Goal: Task Accomplishment & Management: Use online tool/utility

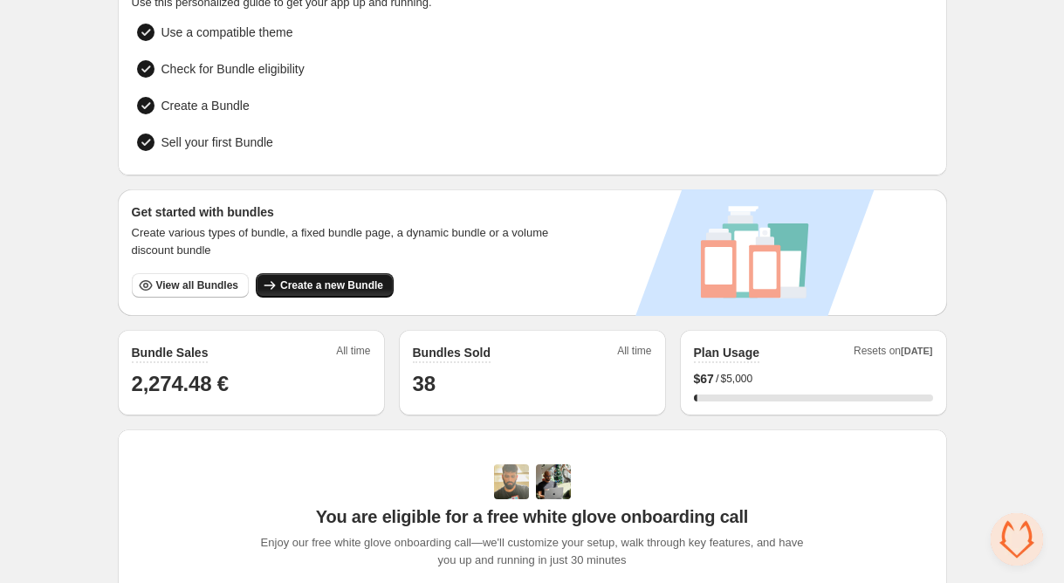
scroll to position [113, 0]
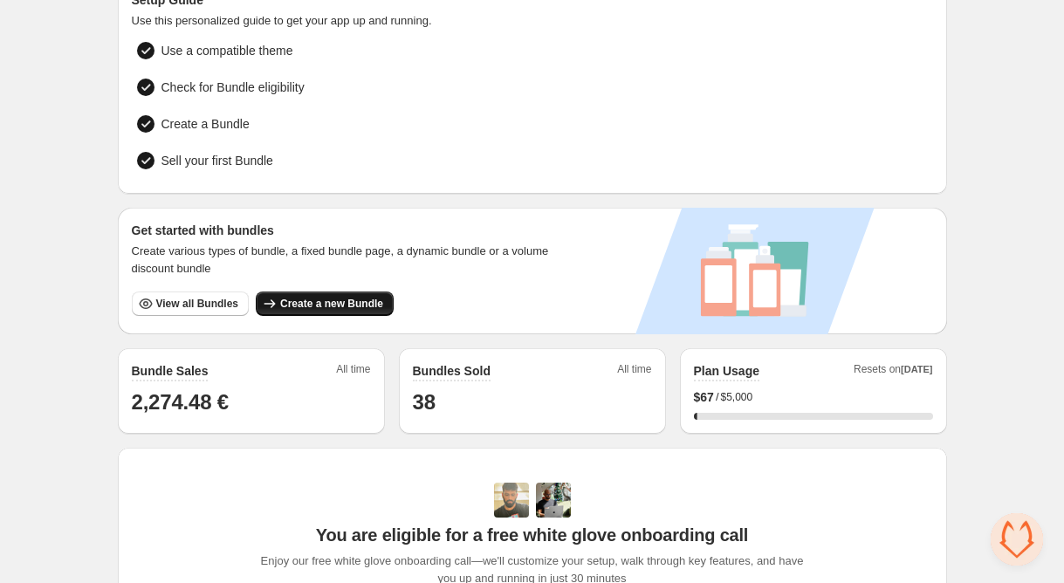
click at [347, 305] on span "Create a new Bundle" at bounding box center [331, 304] width 103 height 14
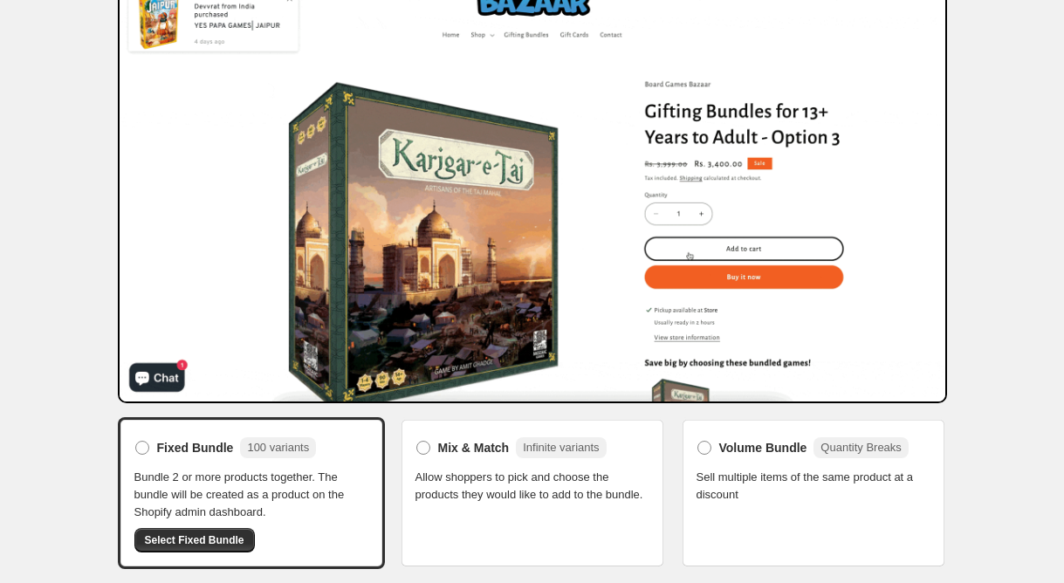
scroll to position [86, 0]
click at [685, 451] on div "Volume Bundle Quantity Breaks Sell multiple items of the same product at a disc…" at bounding box center [813, 493] width 267 height 152
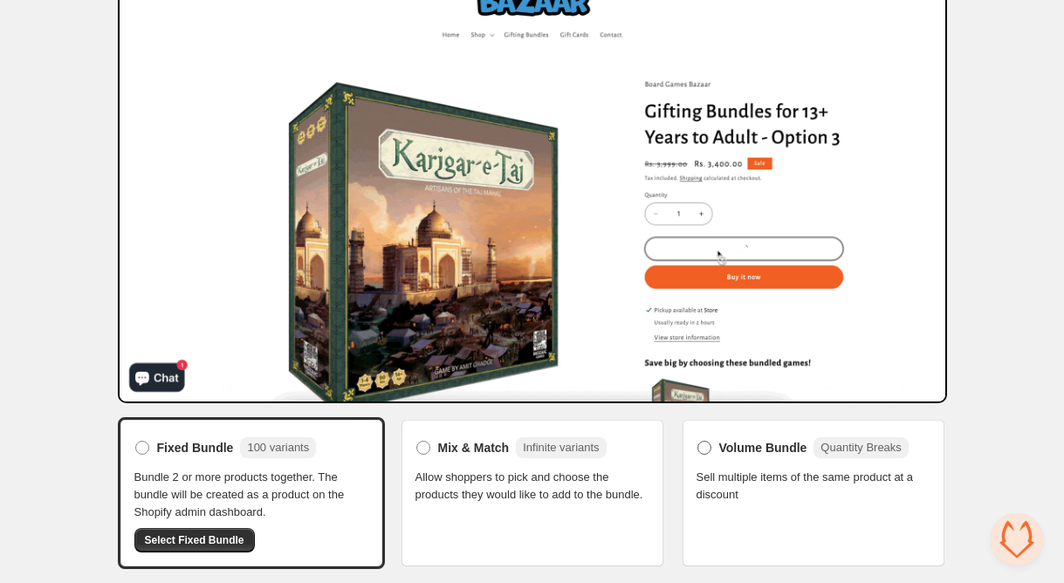
click at [756, 448] on span "Volume Bundle" at bounding box center [763, 447] width 88 height 17
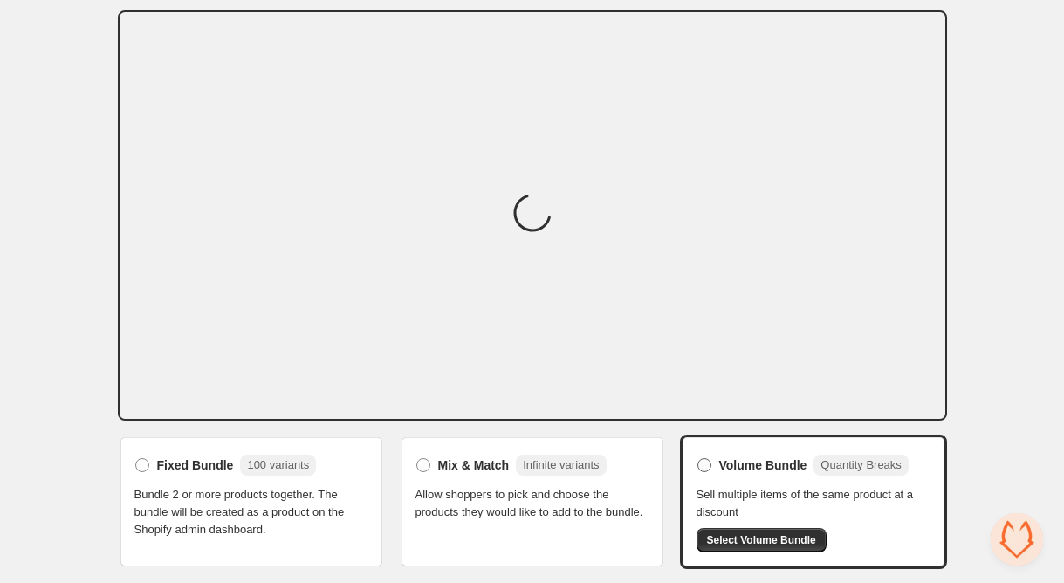
scroll to position [55, 0]
click at [436, 462] on label "Mix & Match Infinite variants" at bounding box center [510, 466] width 191 height 28
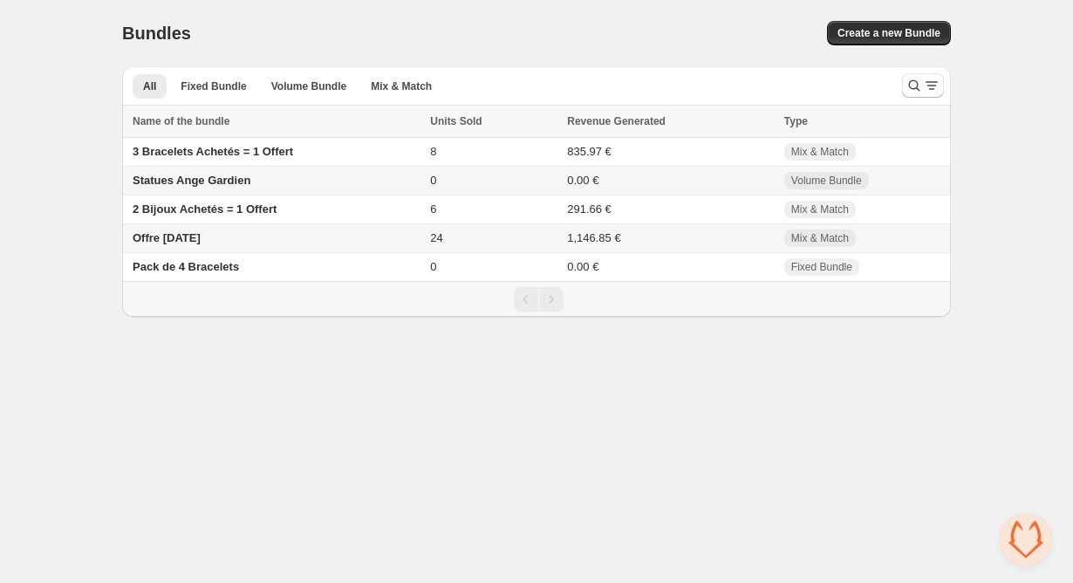
click at [201, 243] on span "Offre Fête des Pères" at bounding box center [167, 237] width 68 height 13
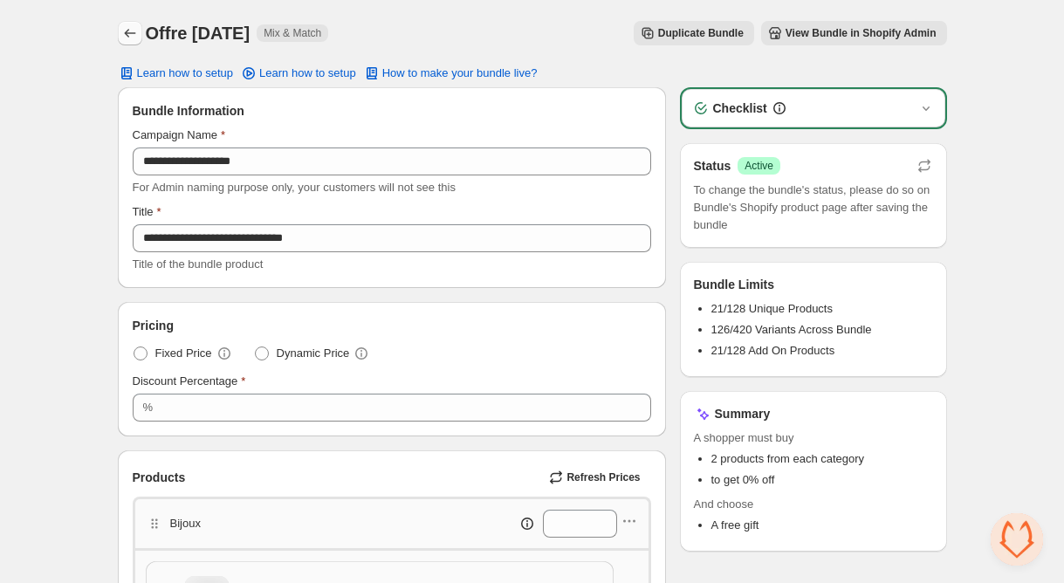
click at [126, 30] on icon "Back" at bounding box center [129, 32] width 17 height 17
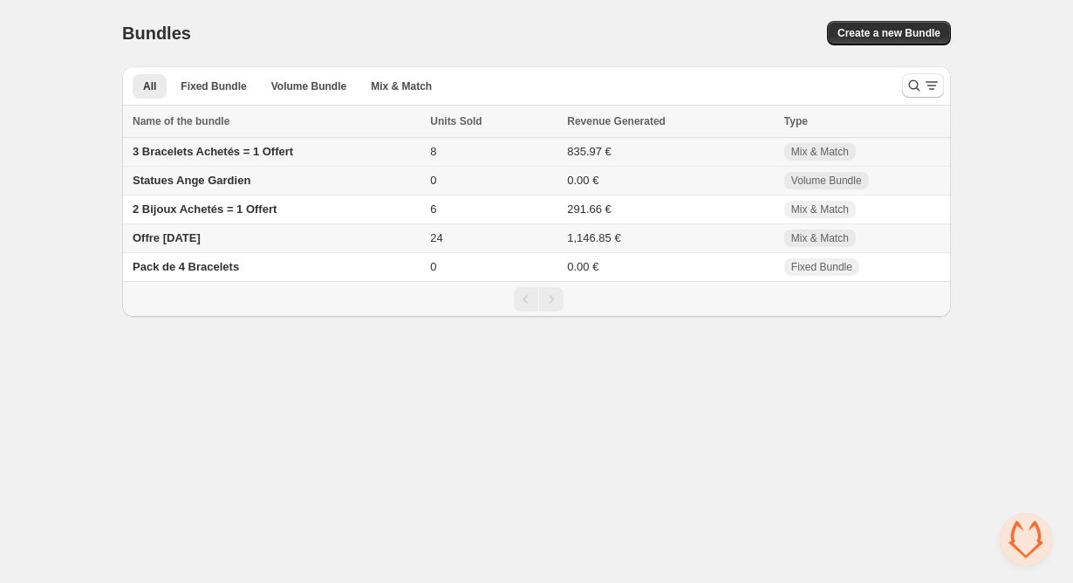
click at [272, 148] on span "3 Bracelets Achetés = 1 Offert" at bounding box center [213, 151] width 161 height 13
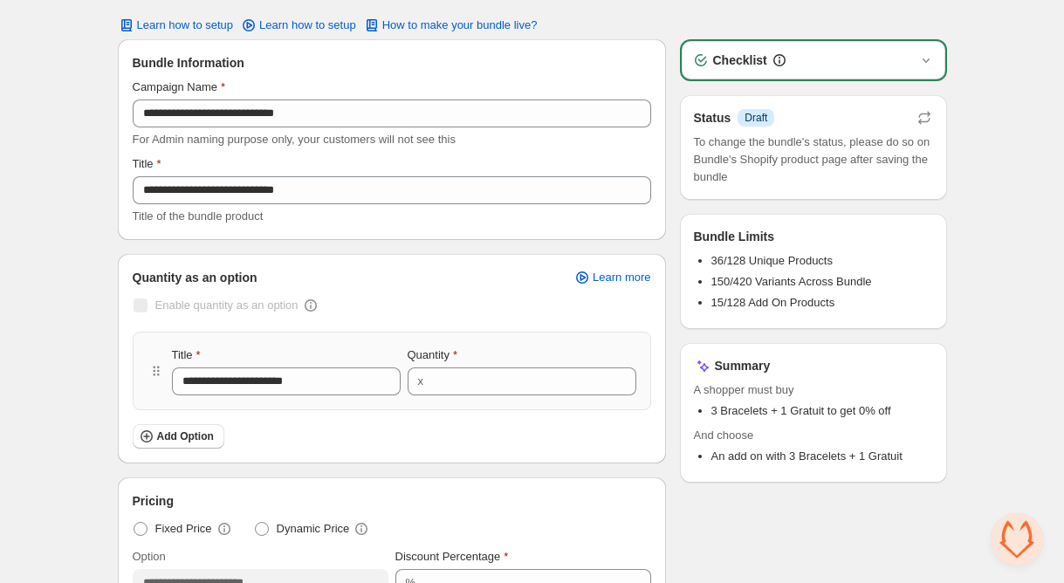
scroll to position [51, 0]
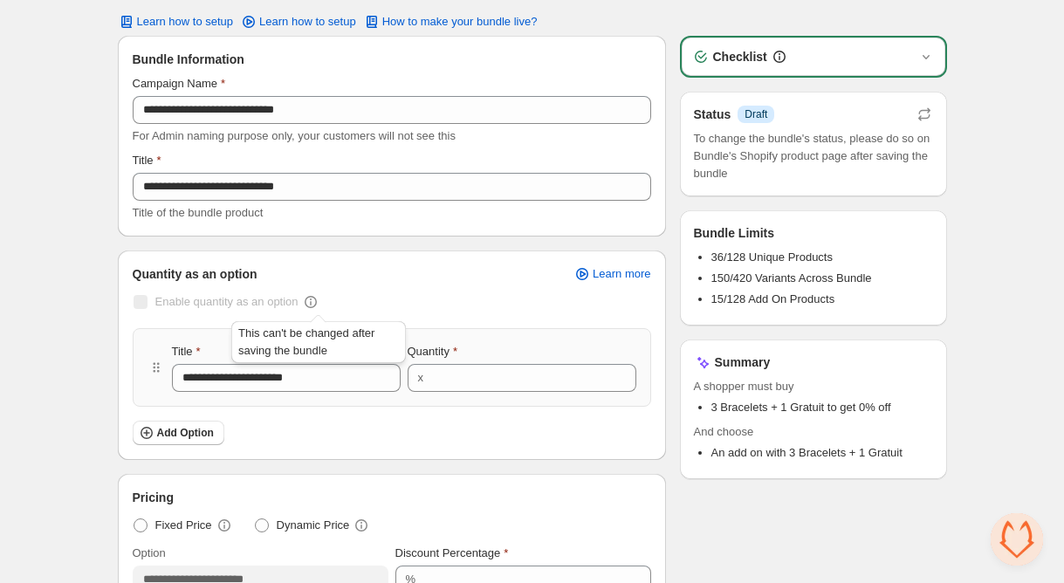
click at [316, 303] on icon at bounding box center [310, 301] width 17 height 17
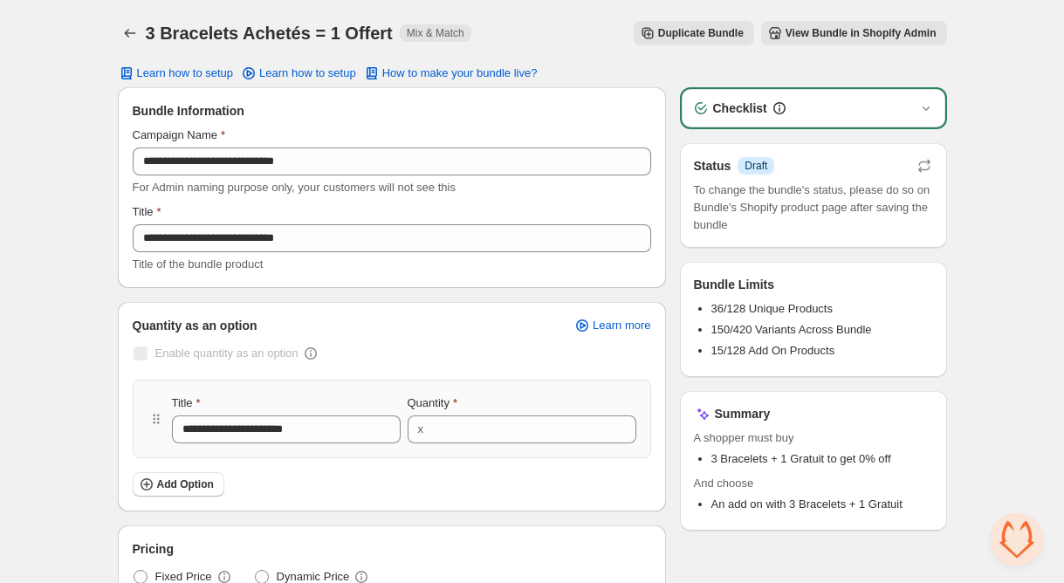
scroll to position [0, 0]
click at [674, 24] on button "Duplicate Bundle" at bounding box center [693, 33] width 120 height 24
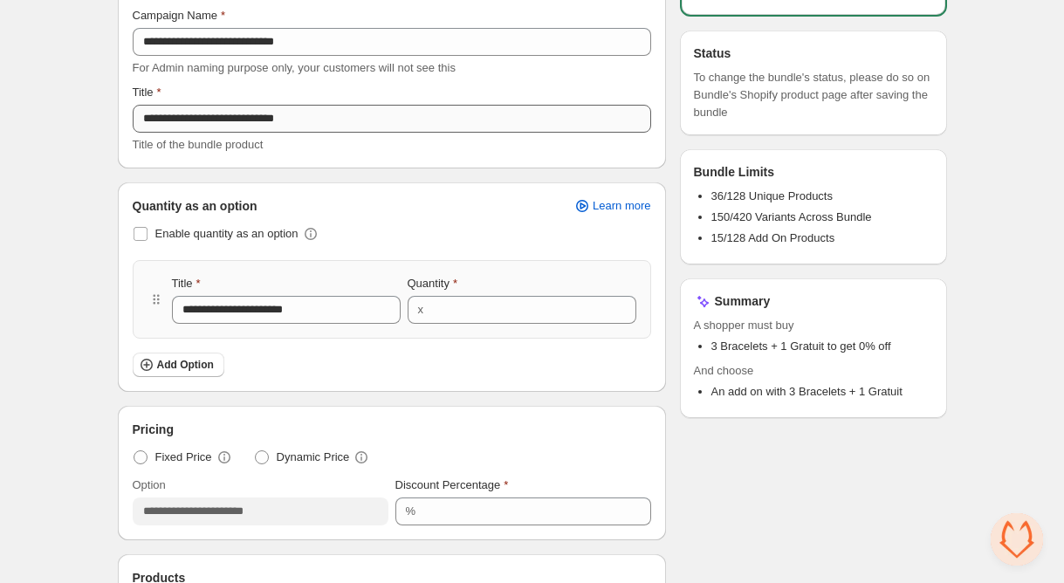
scroll to position [120, 0]
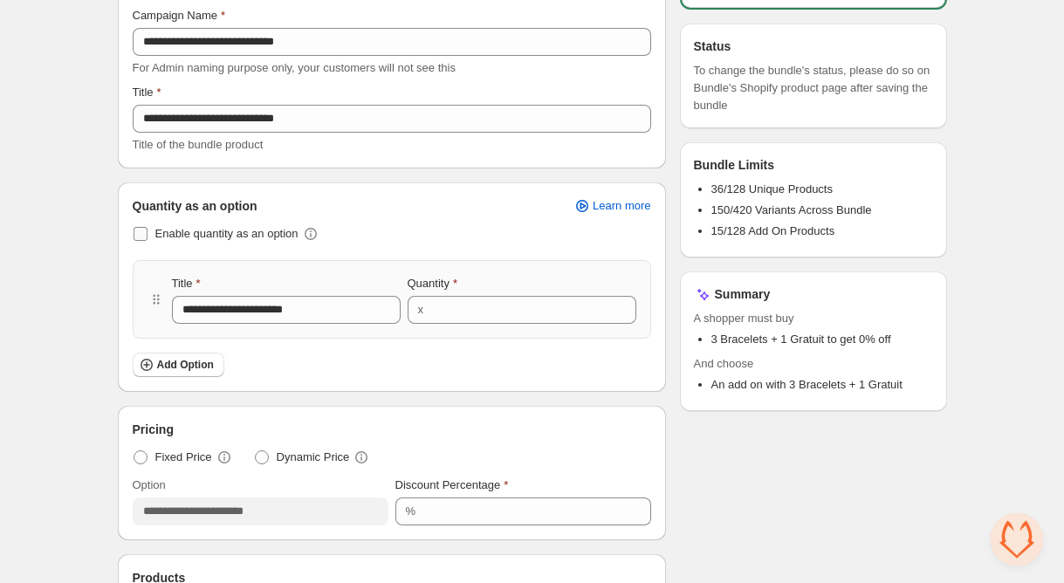
click at [246, 227] on span "Enable quantity as an option" at bounding box center [226, 233] width 143 height 13
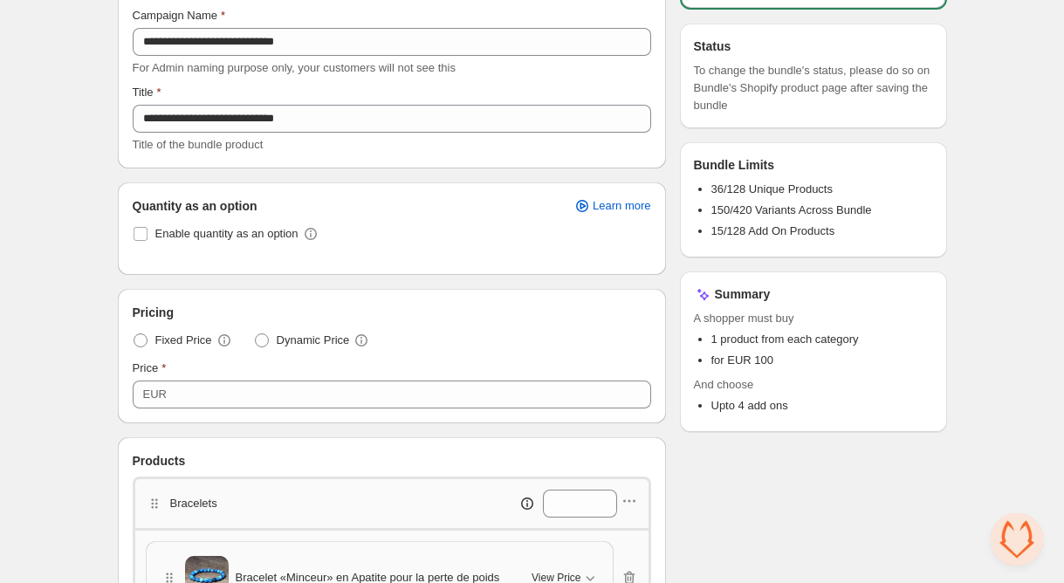
click at [241, 218] on div "Quantity as an option Learn more Enable quantity as an option" at bounding box center [392, 228] width 518 height 63
click at [244, 235] on span "Enable quantity as an option" at bounding box center [226, 233] width 143 height 13
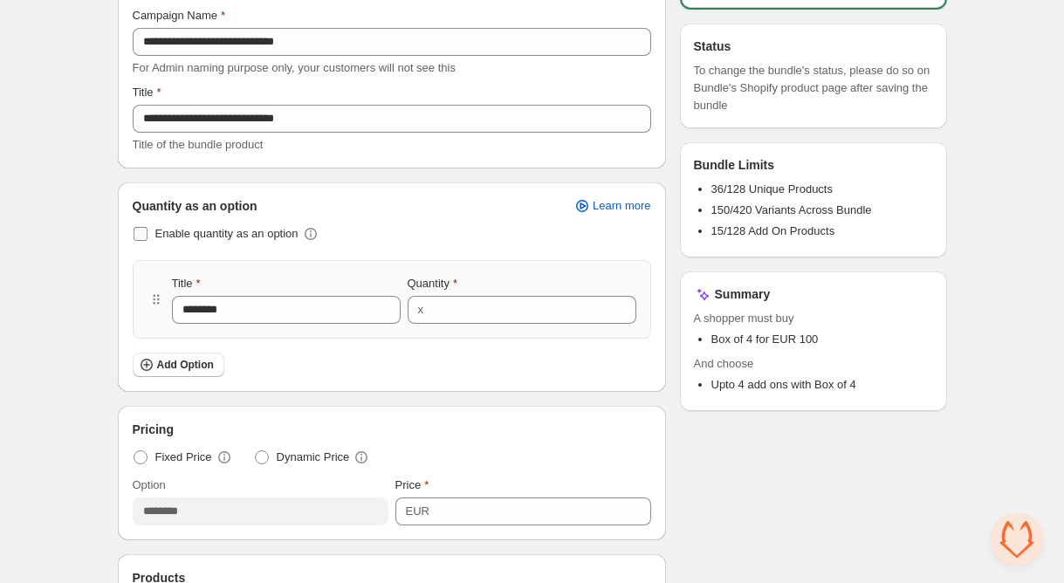
click at [244, 234] on span "Enable quantity as an option" at bounding box center [226, 233] width 143 height 13
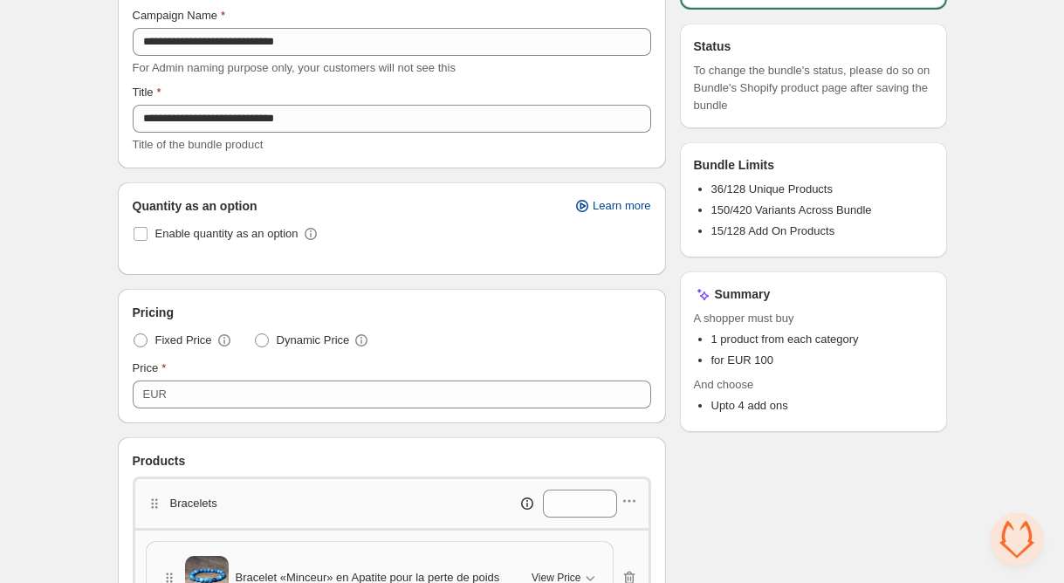
click at [603, 203] on span "Learn more" at bounding box center [621, 206] width 58 height 14
drag, startPoint x: 795, startPoint y: 217, endPoint x: 37, endPoint y: 459, distance: 795.8
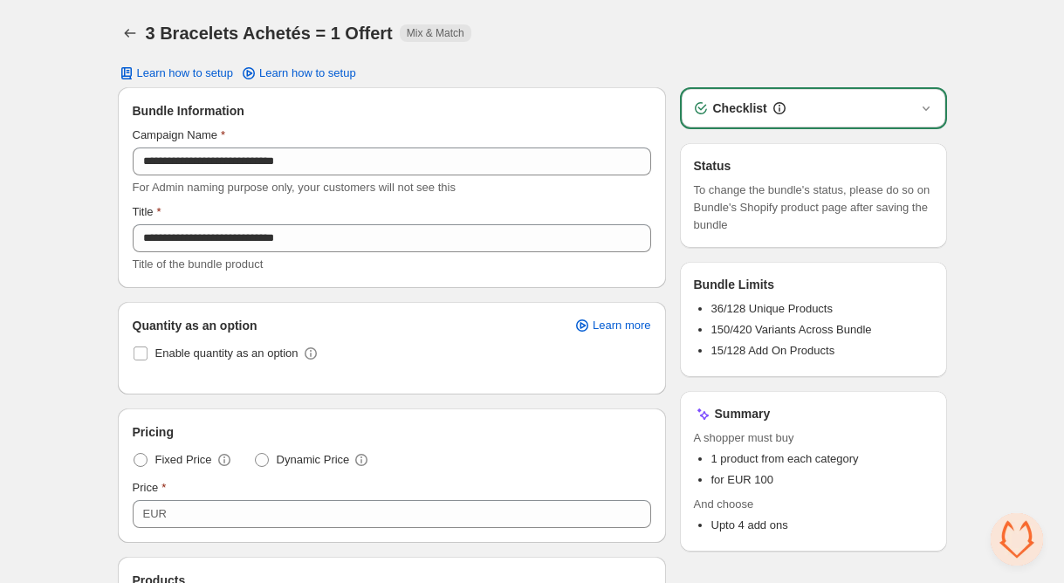
scroll to position [0, 0]
